Goal: Complete application form

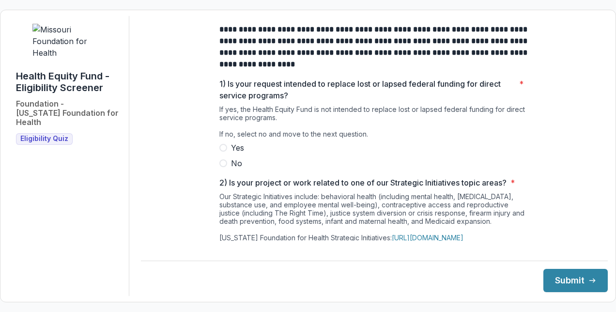
click at [50, 143] on span "Eligibility Quiz" at bounding box center [44, 139] width 48 height 8
click at [54, 143] on span "Eligibility Quiz" at bounding box center [44, 139] width 48 height 8
click at [222, 167] on span at bounding box center [223, 163] width 8 height 8
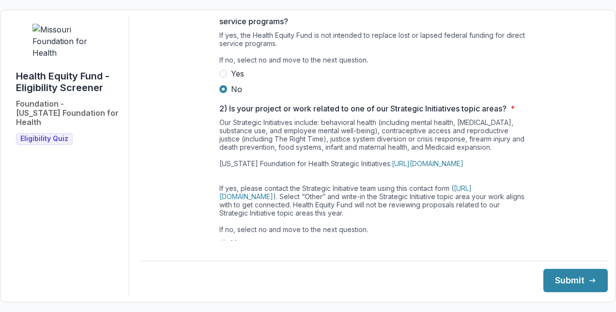
scroll to position [145, 0]
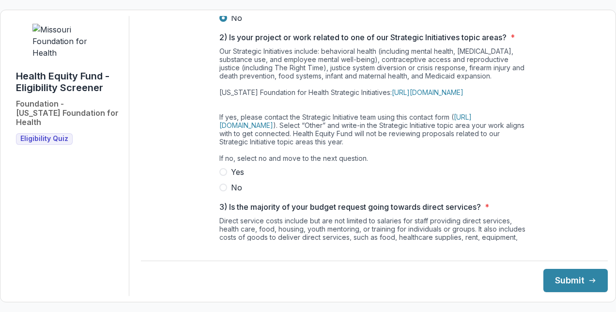
click at [224, 176] on span at bounding box center [223, 172] width 8 height 8
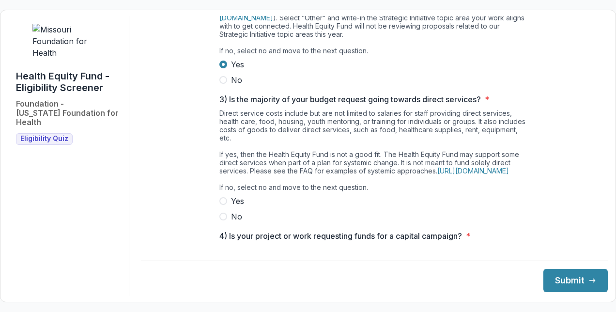
scroll to position [291, 0]
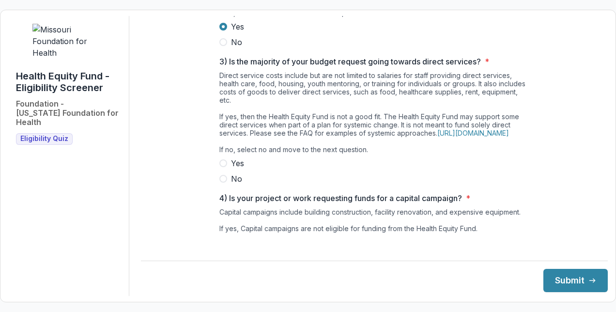
click at [221, 183] on span at bounding box center [223, 179] width 8 height 8
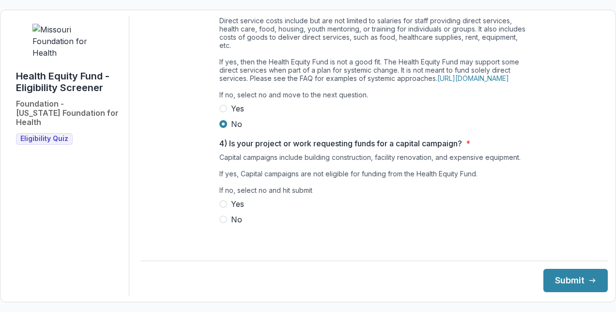
scroll to position [362, 0]
click at [219, 223] on span at bounding box center [223, 220] width 8 height 8
click at [565, 277] on button "Submit" at bounding box center [575, 280] width 64 height 23
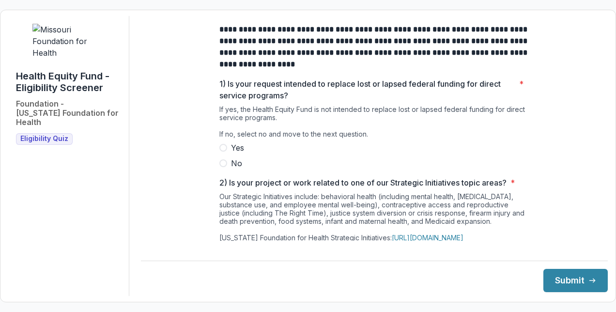
click at [223, 167] on span at bounding box center [223, 163] width 8 height 8
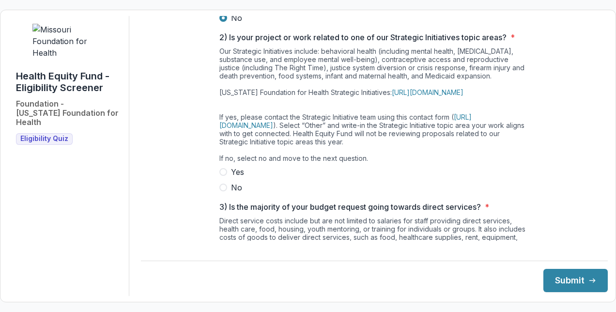
scroll to position [145, 0]
click at [224, 191] on span at bounding box center [223, 188] width 8 height 8
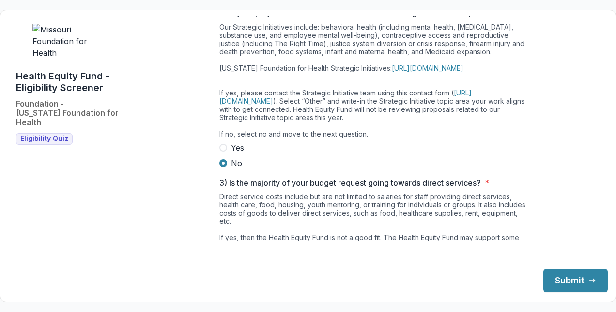
scroll to position [291, 0]
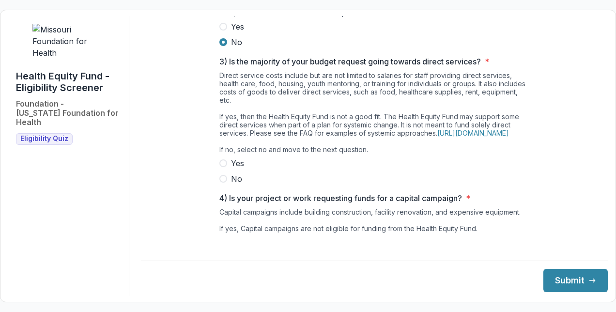
click at [223, 183] on span at bounding box center [223, 179] width 8 height 8
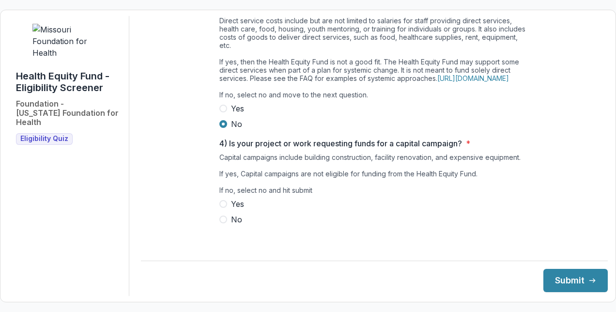
scroll to position [362, 0]
click at [222, 223] on span at bounding box center [223, 220] width 8 height 8
click at [566, 279] on button "Submit" at bounding box center [575, 280] width 64 height 23
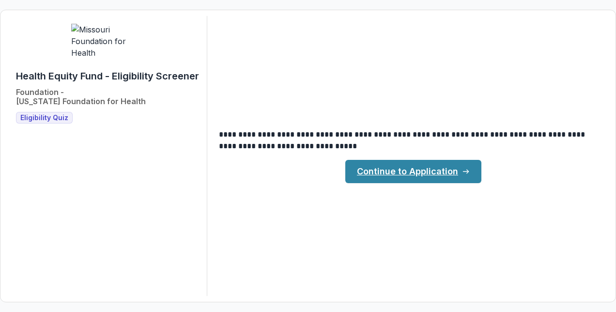
click at [414, 170] on link "Continue to Application" at bounding box center [413, 171] width 136 height 23
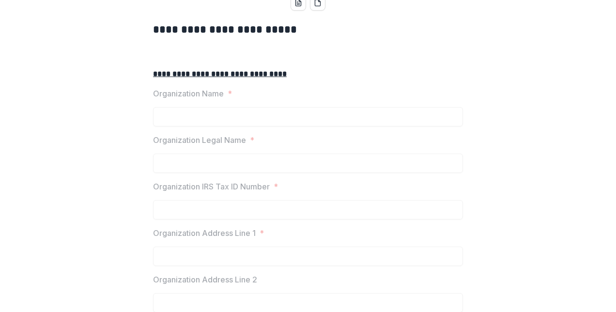
scroll to position [194, 0]
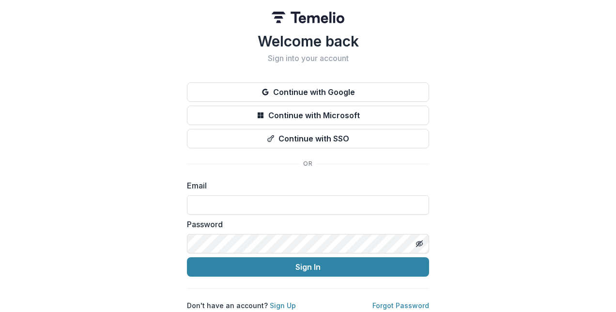
scroll to position [5, 0]
click at [280, 199] on input at bounding box center [308, 204] width 242 height 19
type input "**********"
click at [270, 301] on link "Sign Up" at bounding box center [283, 305] width 26 height 8
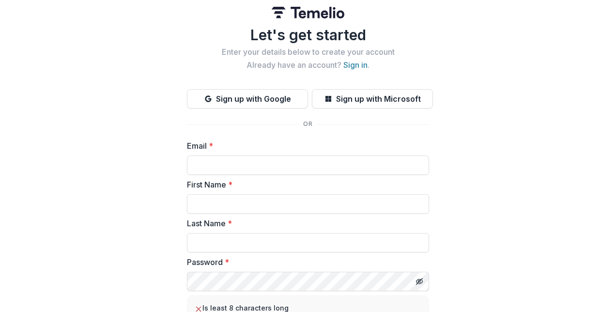
click at [234, 168] on input "Email *" at bounding box center [308, 164] width 242 height 19
type input "**********"
type input "******"
type input "*****"
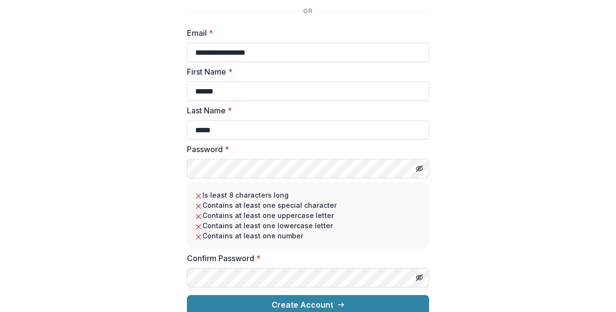
scroll to position [128, 0]
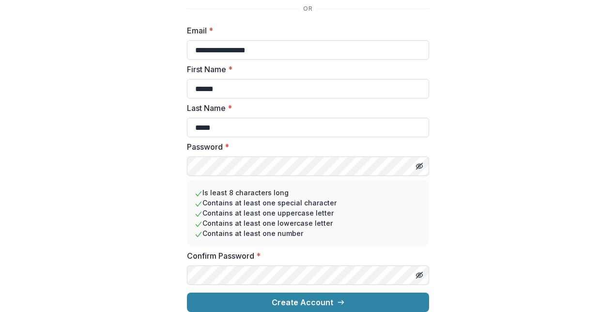
click at [325, 298] on button "Create Account" at bounding box center [308, 302] width 242 height 19
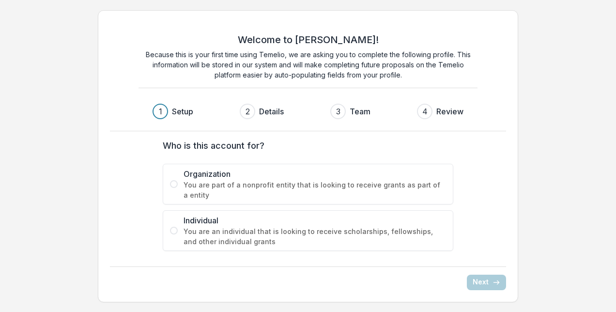
click at [175, 185] on span at bounding box center [174, 184] width 8 height 8
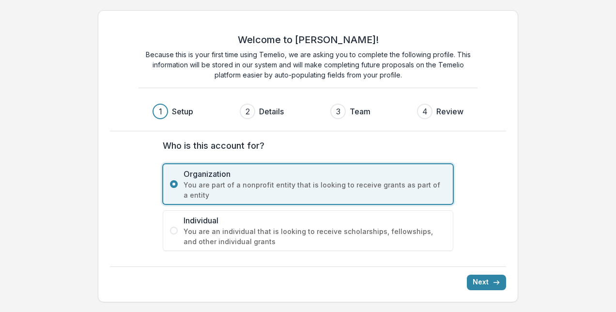
click at [475, 281] on button "Next" at bounding box center [486, 282] width 39 height 15
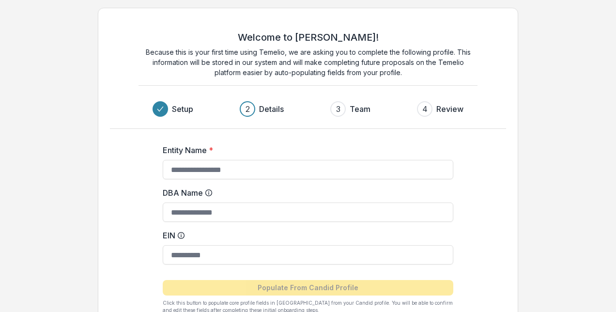
click at [217, 169] on input "Entity Name *" at bounding box center [308, 169] width 291 height 19
type input "*"
type input "**********"
click at [210, 253] on input "EIN" at bounding box center [308, 254] width 291 height 19
click at [275, 211] on input "DBA Name" at bounding box center [308, 211] width 291 height 19
